Goal: Task Accomplishment & Management: Manage account settings

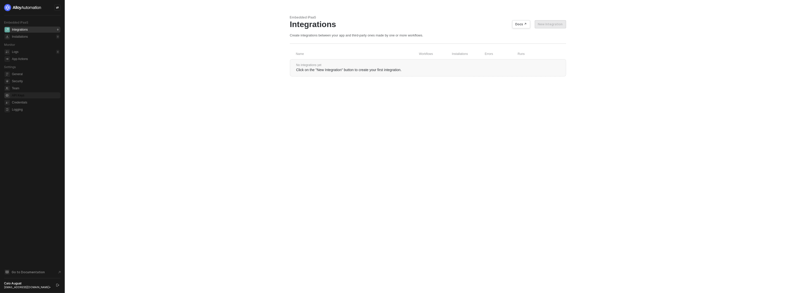
click at [19, 95] on span "API Keys" at bounding box center [36, 95] width 48 height 6
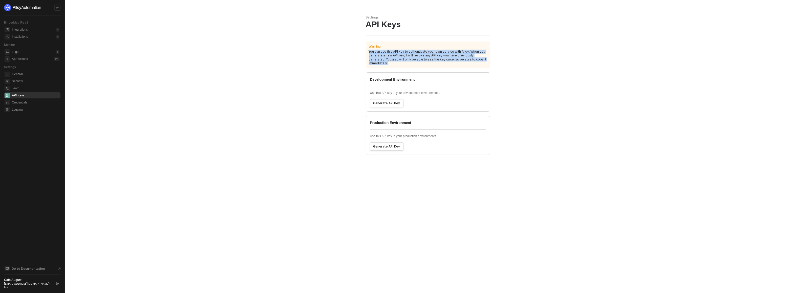
drag, startPoint x: 391, startPoint y: 52, endPoint x: 480, endPoint y: 61, distance: 90.3
click at [480, 61] on div "Warning You can use this API key to authenticate your own service with Alloy. W…" at bounding box center [428, 56] width 129 height 31
click at [480, 61] on div "Warning You can use this API key to authenticate your own service with Alloy. W…" at bounding box center [428, 54] width 124 height 27
drag, startPoint x: 483, startPoint y: 62, endPoint x: 334, endPoint y: 48, distance: 149.7
click at [334, 48] on main "Settings API Keys Warning You can use this API key to authenticate your own ser…" at bounding box center [395, 146] width 791 height 293
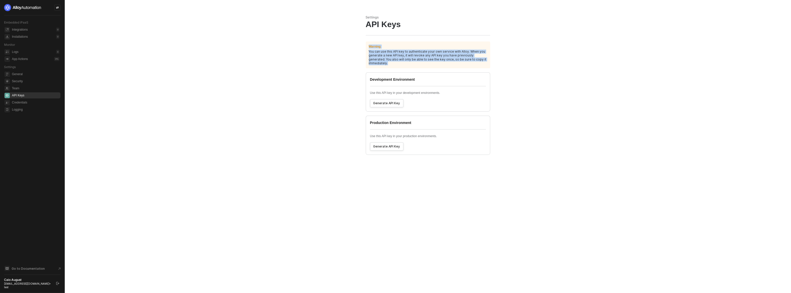
click at [334, 48] on main "Settings API Keys Warning You can use this API key to authenticate your own ser…" at bounding box center [395, 146] width 791 height 293
drag, startPoint x: 458, startPoint y: 59, endPoint x: 498, endPoint y: 66, distance: 40.7
click at [498, 66] on main "Settings API Keys Warning You can use this API key to authenticate your own ser…" at bounding box center [395, 146] width 791 height 293
click at [497, 66] on main "Settings API Keys Warning You can use this API key to authenticate your own ser…" at bounding box center [395, 146] width 791 height 293
